Goal: Information Seeking & Learning: Compare options

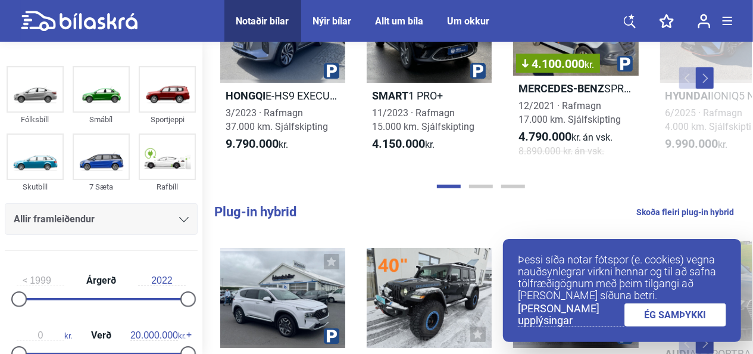
scroll to position [363, 0]
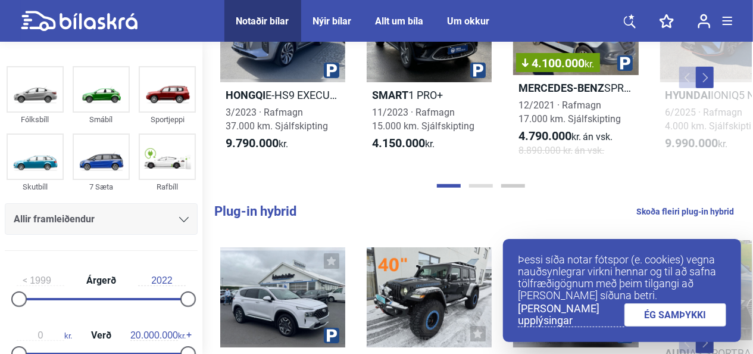
click at [482, 187] on button "Page 2" at bounding box center [481, 186] width 24 height 4
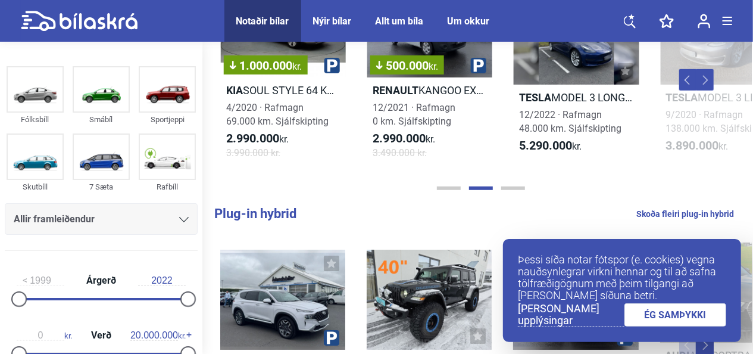
scroll to position [361, 0]
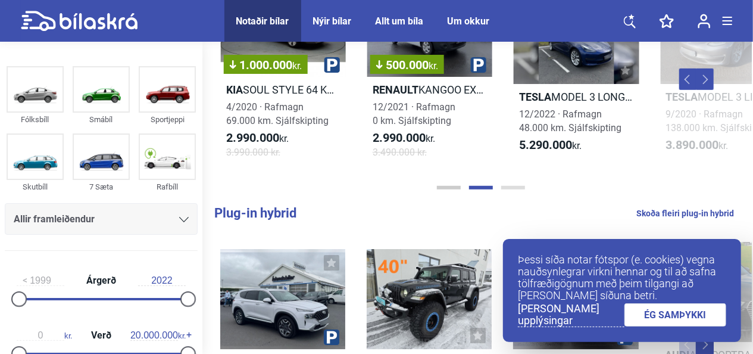
click at [511, 189] on button "Page 3" at bounding box center [513, 188] width 24 height 4
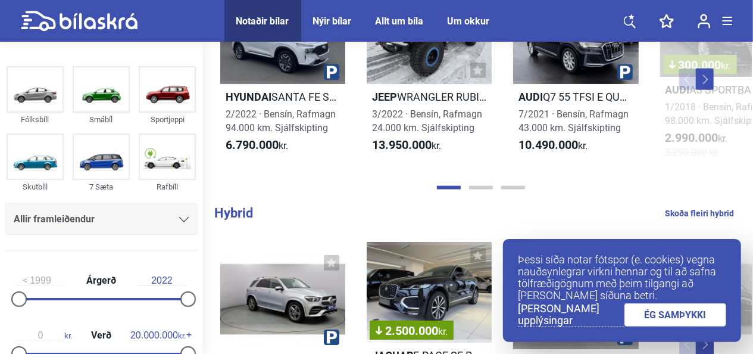
scroll to position [623, 0]
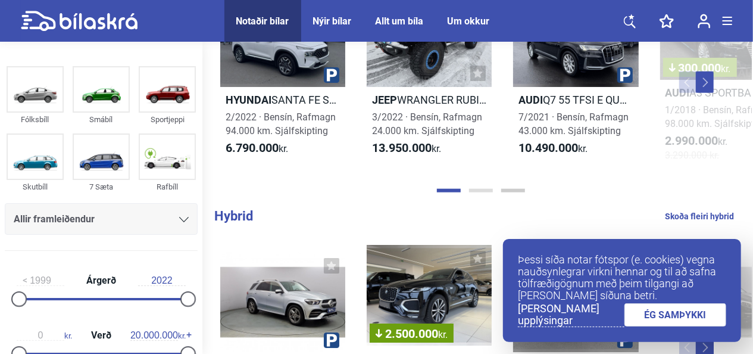
click at [478, 189] on button "Page 2" at bounding box center [481, 191] width 24 height 4
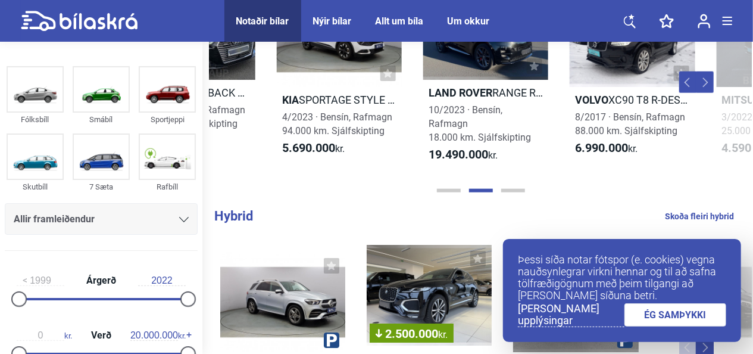
scroll to position [0, 586]
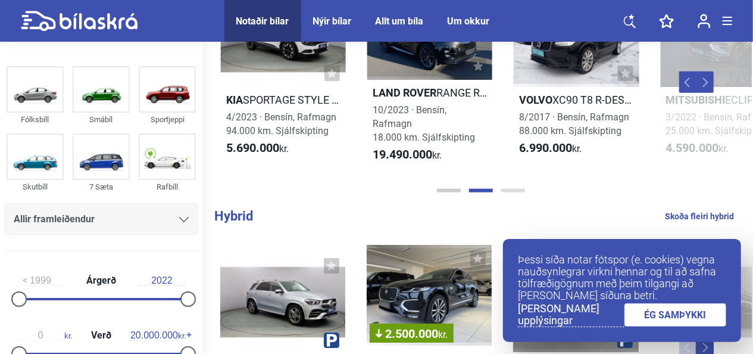
click at [513, 190] on button "Page 3" at bounding box center [513, 191] width 24 height 4
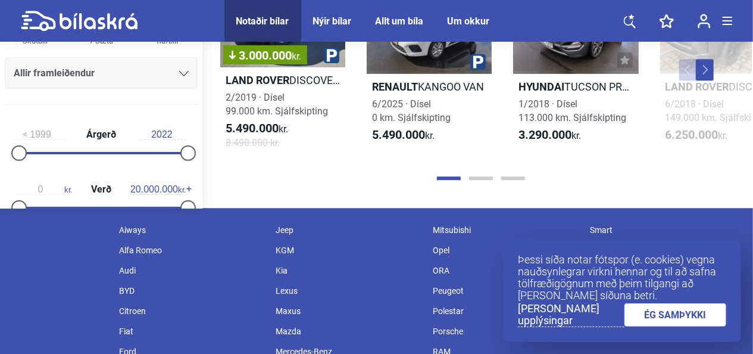
scroll to position [1447, 0]
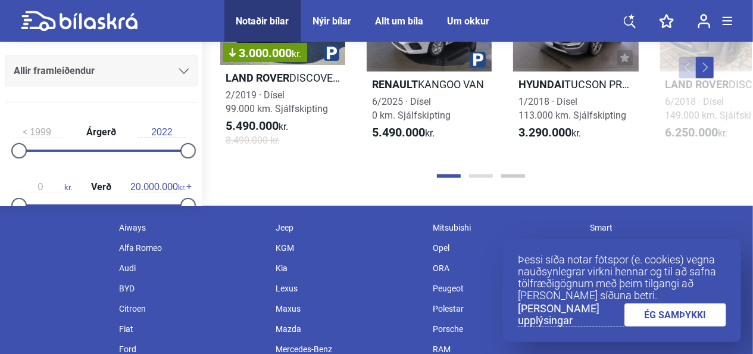
click at [484, 174] on button "Page 2" at bounding box center [481, 176] width 24 height 4
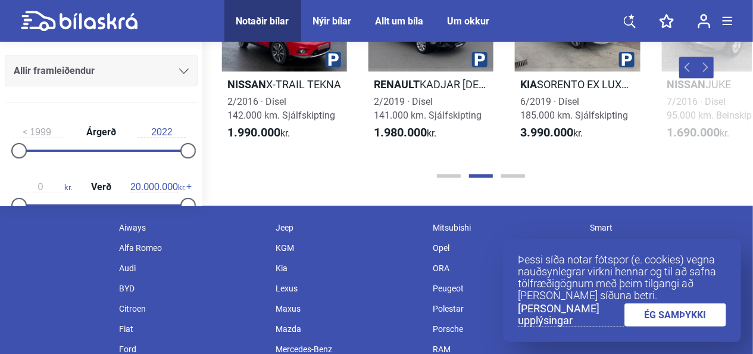
scroll to position [0, 586]
click at [513, 174] on button "Page 3" at bounding box center [513, 176] width 24 height 4
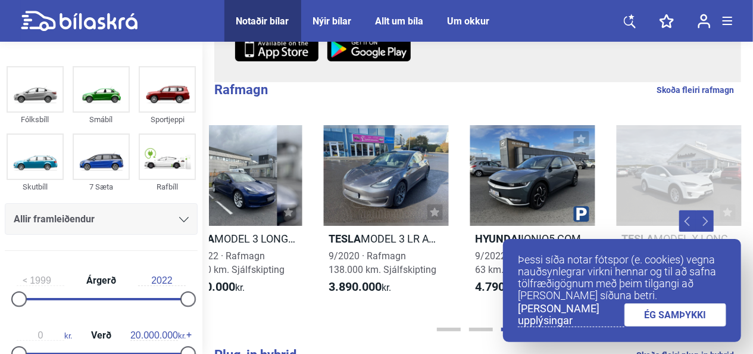
scroll to position [219, 0]
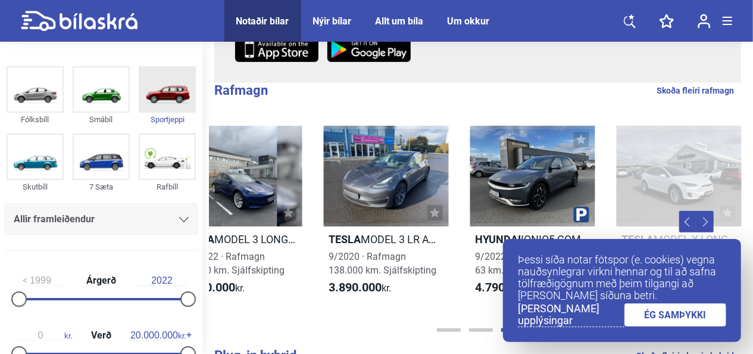
click at [163, 107] on img at bounding box center [167, 89] width 55 height 44
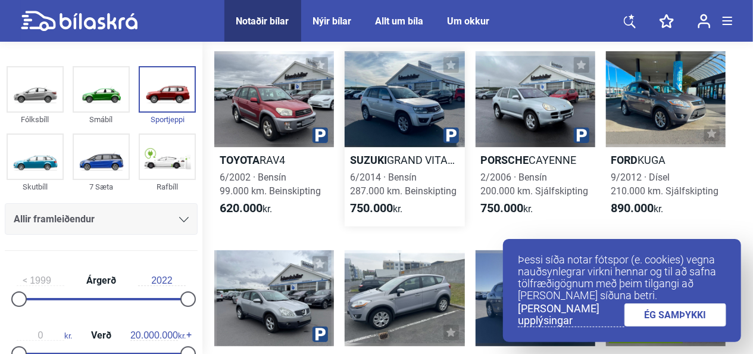
scroll to position [65, 0]
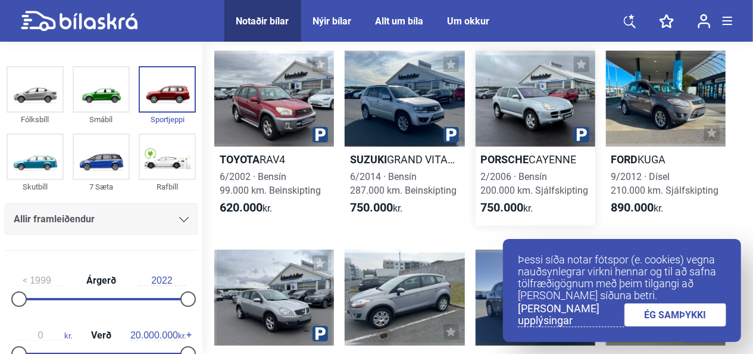
click at [539, 113] on div at bounding box center [536, 99] width 120 height 96
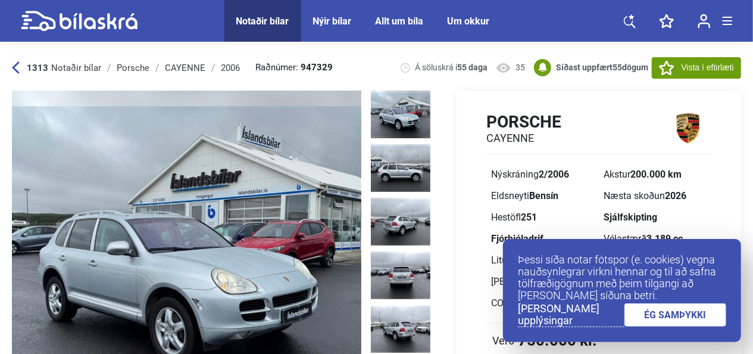
click at [15, 66] on icon at bounding box center [15, 68] width 7 height 12
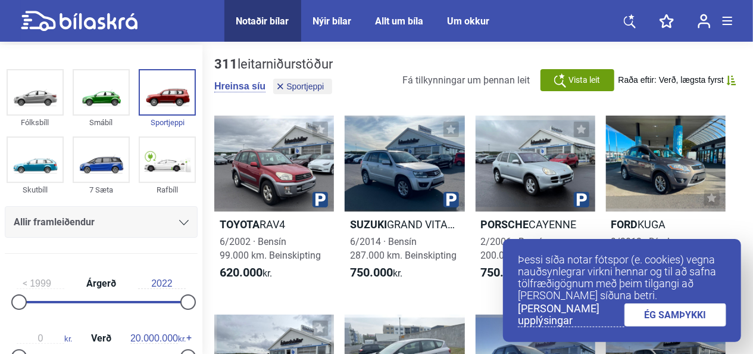
scroll to position [65, 0]
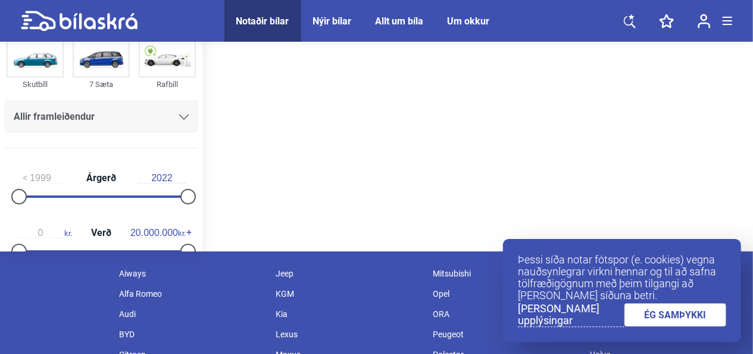
scroll to position [219, 0]
